Goal: Information Seeking & Learning: Learn about a topic

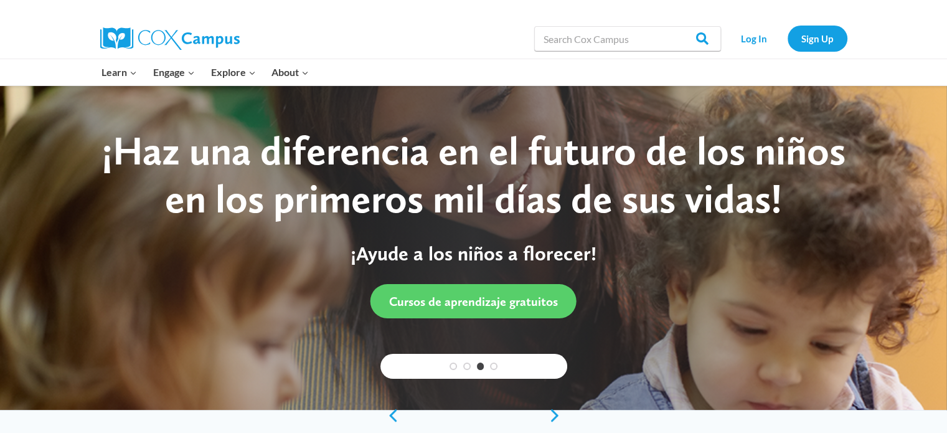
click at [458, 47] on div "Search in https://coxcampus.org/ Search Search Log In Sign Up" at bounding box center [617, 39] width 461 height 40
click at [752, 40] on link "Log In" at bounding box center [754, 39] width 54 height 26
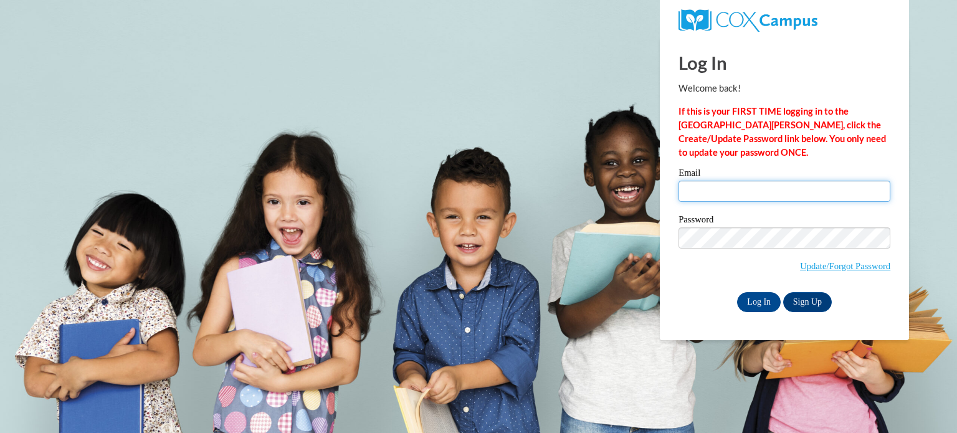
click at [712, 195] on input "Email" at bounding box center [784, 191] width 212 height 21
type input "angelabethcote@gmail.com"
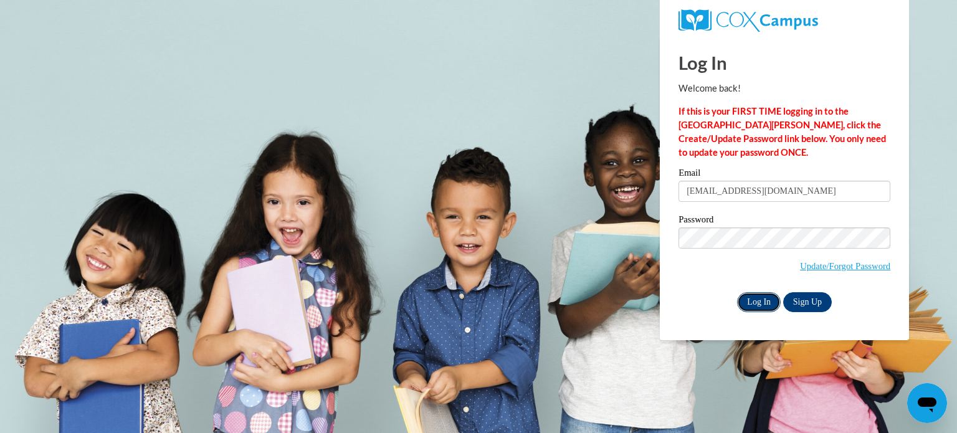
click at [755, 294] on input "Log In" at bounding box center [759, 302] width 44 height 20
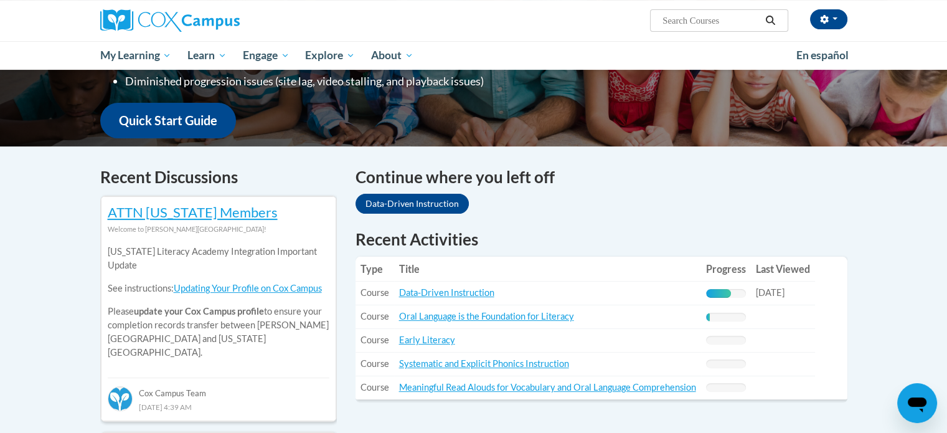
scroll to position [294, 0]
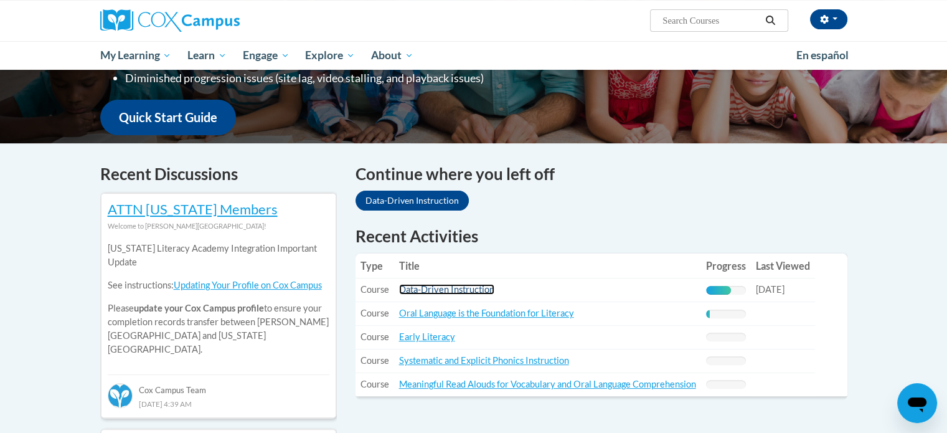
click at [466, 290] on link "Data-Driven Instruction" at bounding box center [446, 289] width 95 height 11
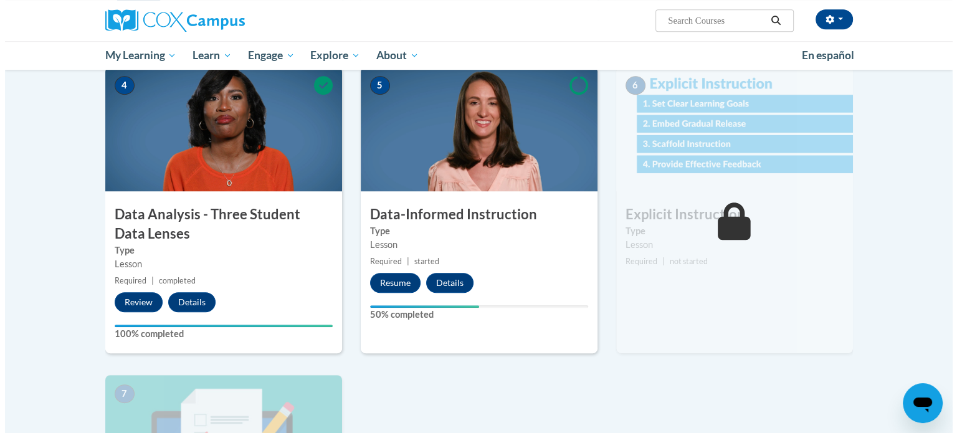
scroll to position [586, 0]
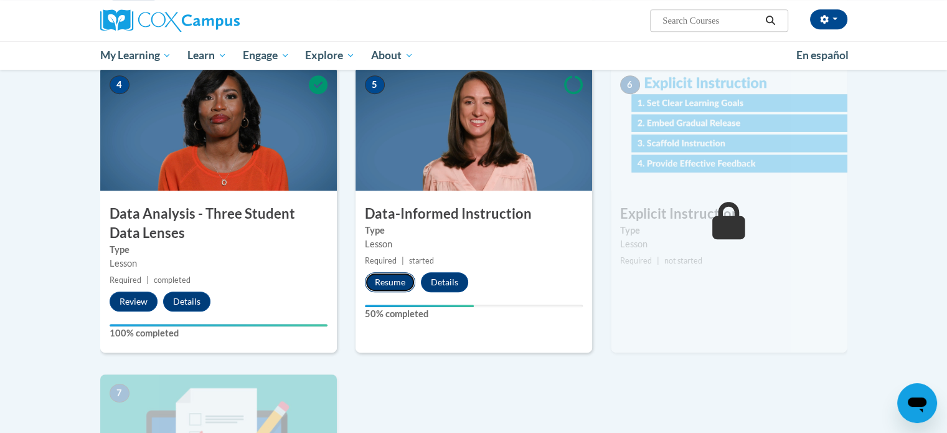
click at [382, 281] on button "Resume" at bounding box center [390, 282] width 50 height 20
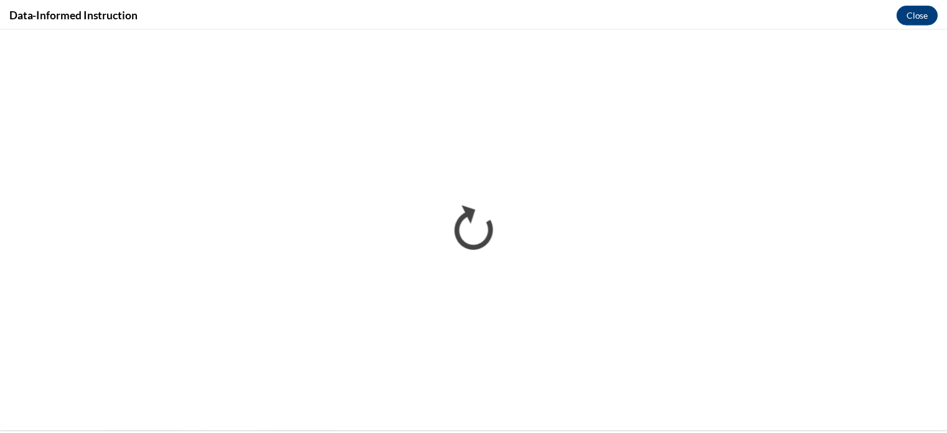
scroll to position [0, 0]
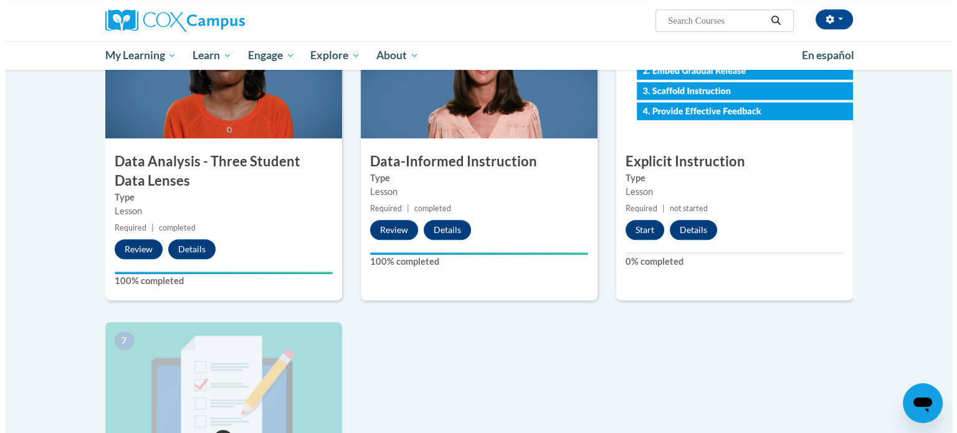
scroll to position [640, 0]
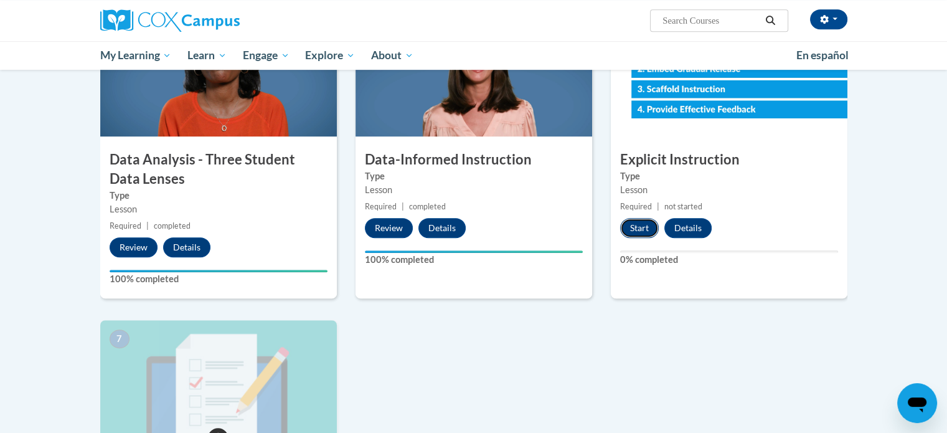
click at [635, 231] on button "Start" at bounding box center [639, 228] width 39 height 20
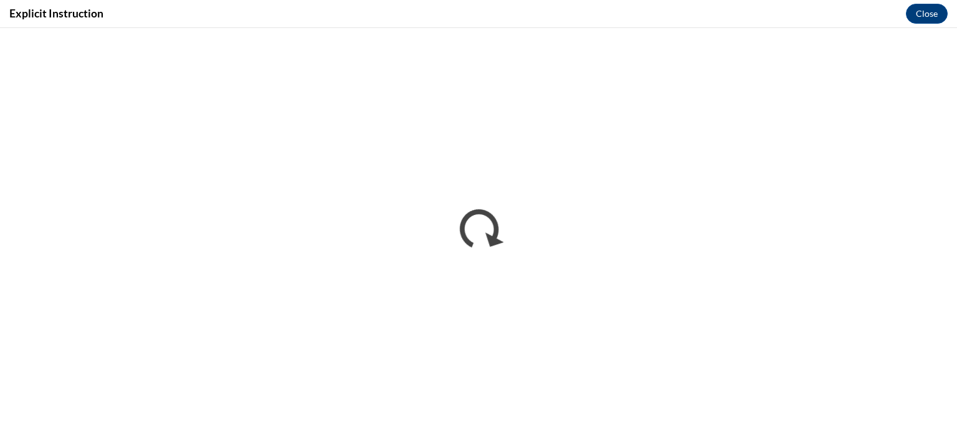
scroll to position [0, 0]
